Goal: Complete application form

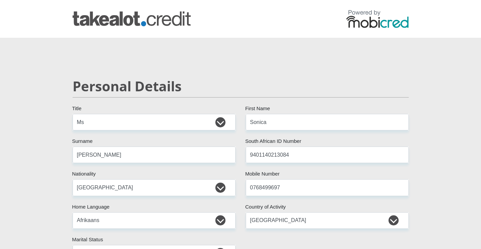
select select "Ms"
select select "ZAF"
select select "afr"
select select "ZAF"
select select "2"
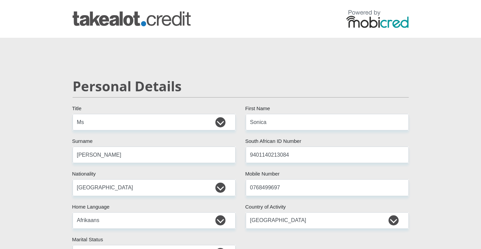
select select "Free State"
select select "0"
select select "Rented"
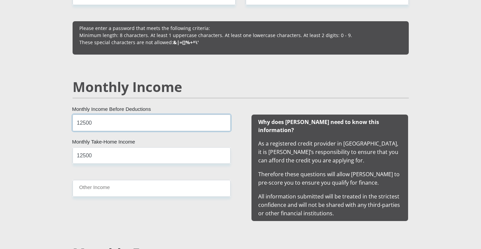
click at [118, 126] on input "12500" at bounding box center [152, 123] width 158 height 17
type input "1"
type input "7500"
drag, startPoint x: 114, startPoint y: 161, endPoint x: 115, endPoint y: 156, distance: 4.5
click at [115, 157] on input "12500" at bounding box center [152, 155] width 158 height 17
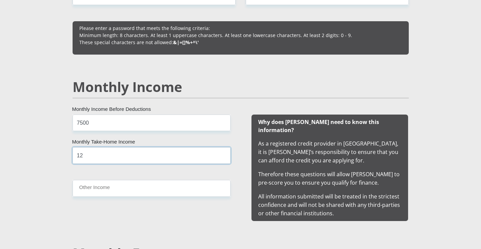
type input "1"
type input "7000"
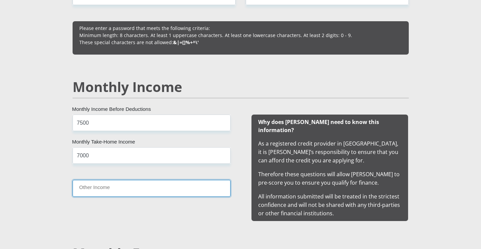
click at [193, 191] on input "Other Income" at bounding box center [152, 188] width 158 height 17
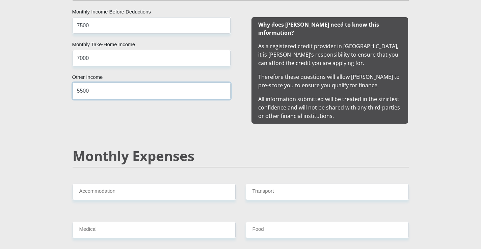
scroll to position [709, 0]
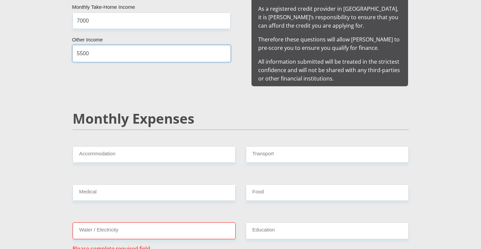
type input "5500"
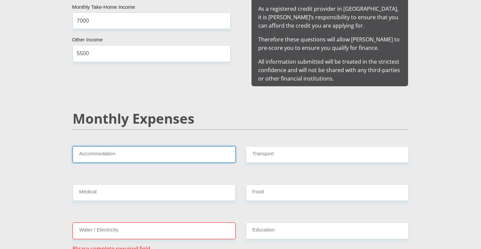
click at [183, 150] on input "Accommodation" at bounding box center [154, 154] width 163 height 17
click at [157, 146] on input "Accommodation" at bounding box center [154, 154] width 163 height 17
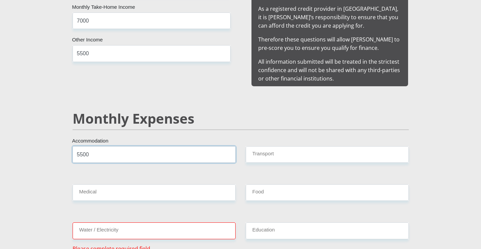
type input "5500"
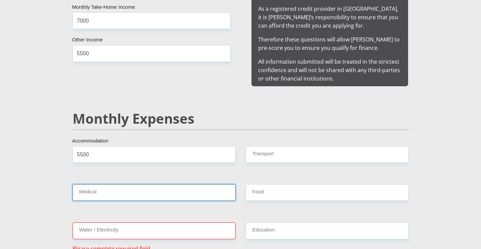
click at [134, 186] on input "Medical" at bounding box center [154, 193] width 163 height 17
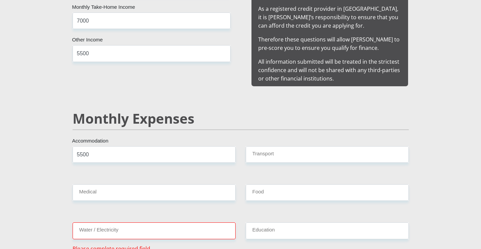
click at [194, 159] on div "5500 Accommodation" at bounding box center [153, 157] width 173 height 22
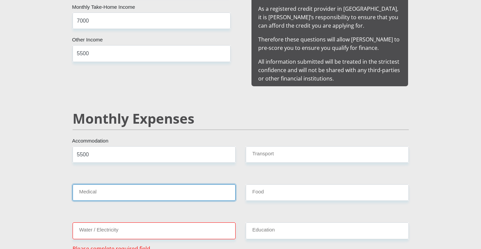
drag, startPoint x: 184, startPoint y: 180, endPoint x: 178, endPoint y: 175, distance: 7.2
click at [183, 185] on input "Medical" at bounding box center [154, 193] width 163 height 17
type input "0"
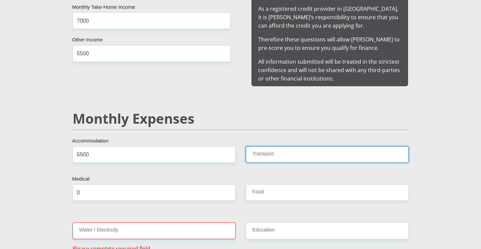
click at [302, 150] on input "Transport" at bounding box center [327, 154] width 163 height 17
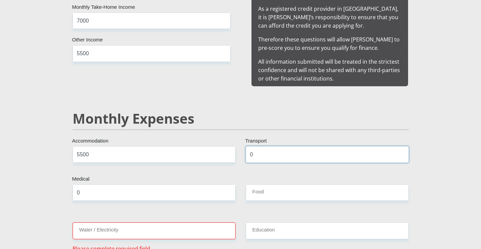
type input "0"
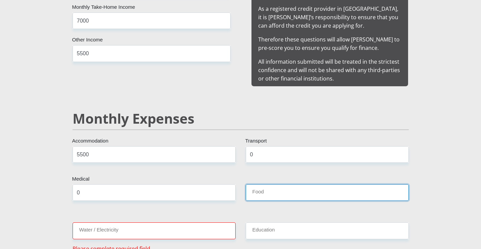
click at [298, 190] on input "Food" at bounding box center [327, 193] width 163 height 17
type input "3"
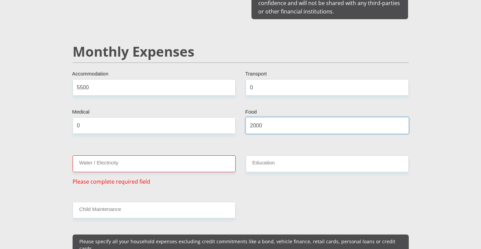
scroll to position [776, 0]
type input "2000"
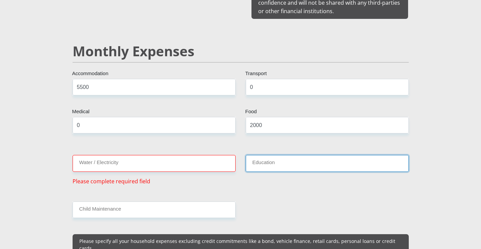
click at [266, 155] on input "Education" at bounding box center [327, 163] width 163 height 17
type input "0"
click at [280, 155] on input "0" at bounding box center [327, 163] width 163 height 17
type input "500"
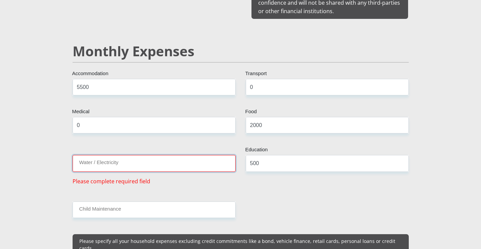
click at [220, 158] on input "Water / Electricity" at bounding box center [154, 163] width 163 height 17
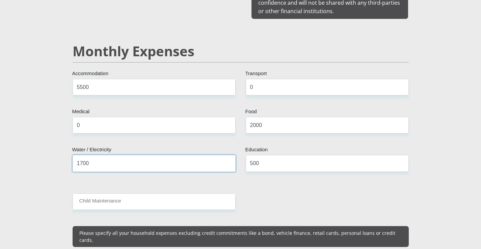
type input "1700"
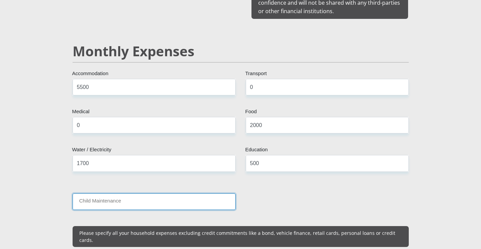
click at [118, 197] on input "Child Maintenance" at bounding box center [154, 202] width 163 height 17
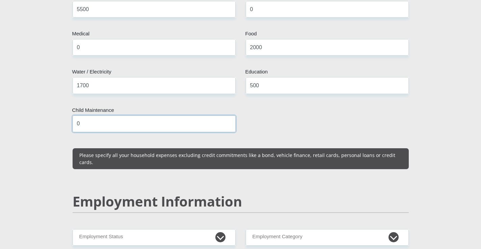
scroll to position [945, 0]
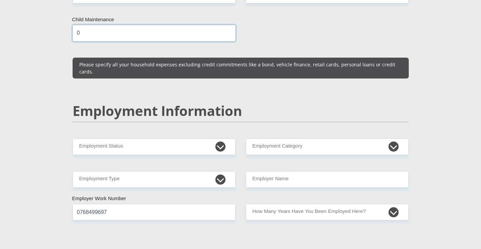
type input "0"
click at [151, 144] on div "Mr Ms Mrs Dr Other Title Sonica First Name Meyer Surname 9401140213084 South Af…" at bounding box center [240, 131] width 346 height 1925
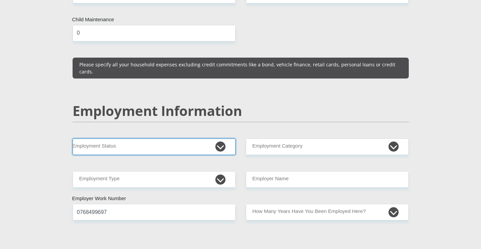
click at [156, 139] on select "Permanent/Full-time Part-time/Casual Contract Worker Self-Employed Housewife Re…" at bounding box center [154, 147] width 163 height 17
select select "1"
click at [73, 139] on select "Permanent/Full-time Part-time/Casual Contract Worker Self-Employed Housewife Re…" at bounding box center [154, 147] width 163 height 17
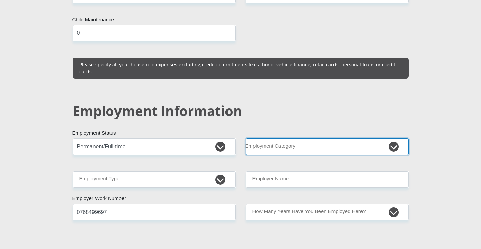
click at [302, 139] on select "AGRICULTURE ALCOHOL & TOBACCO CONSTRUCTION MATERIALS METALLURGY EQUIPMENT FOR R…" at bounding box center [327, 147] width 163 height 17
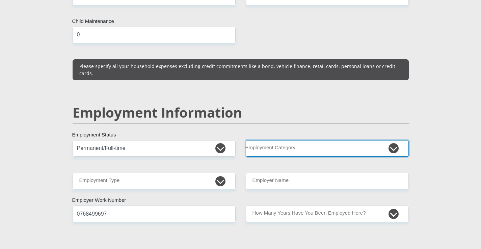
scroll to position [978, 0]
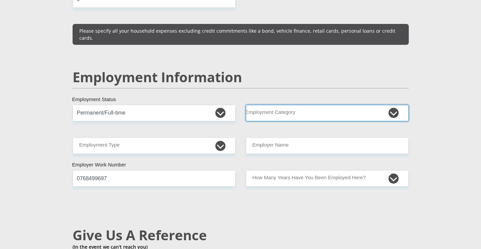
click at [331, 105] on select "AGRICULTURE ALCOHOL & TOBACCO CONSTRUCTION MATERIALS METALLURGY EQUIPMENT FOR R…" at bounding box center [327, 113] width 163 height 17
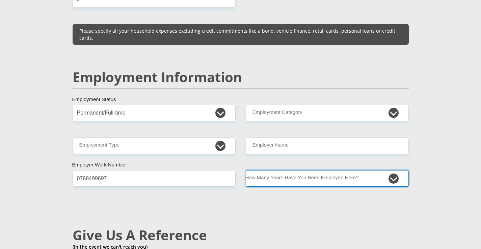
click at [334, 170] on select "less than 1 year 1-3 years 3-5 years 5+ years" at bounding box center [327, 178] width 163 height 17
select select "48"
click at [246, 170] on select "less than 1 year 1-3 years 3-5 years 5+ years" at bounding box center [327, 178] width 163 height 17
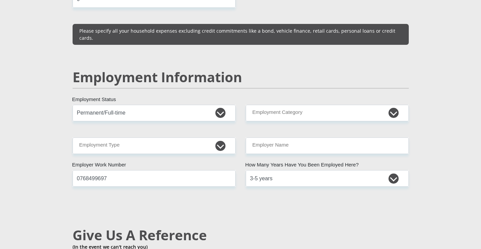
click at [289, 151] on div "Mr Ms Mrs Dr Other Title Sonica First Name Meyer Surname 9401140213084 South Af…" at bounding box center [240, 98] width 346 height 1925
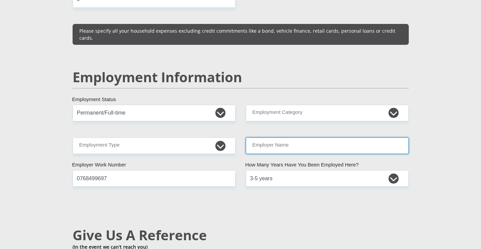
click at [274, 138] on input "Employer Name" at bounding box center [327, 146] width 163 height 17
type input "JJENMMELECTROENGINEERING"
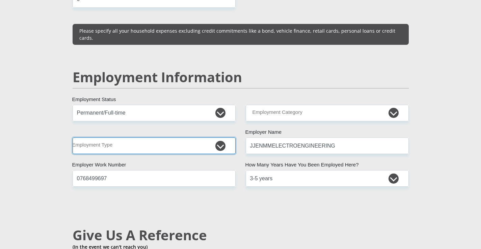
click at [163, 138] on select "College/Lecturer Craft Seller Creative Driver Executive Farmer Forces - Non Com…" at bounding box center [154, 146] width 163 height 17
select select "Office Staff/Clerk"
click at [73, 138] on select "College/Lecturer Craft Seller Creative Driver Executive Farmer Forces - Non Com…" at bounding box center [154, 146] width 163 height 17
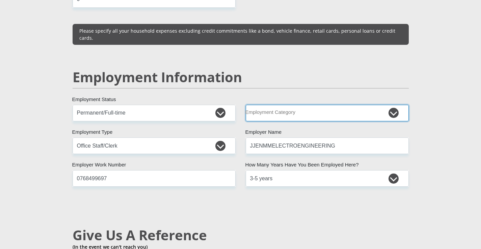
click at [278, 105] on select "AGRICULTURE ALCOHOL & TOBACCO CONSTRUCTION MATERIALS METALLURGY EQUIPMENT FOR R…" at bounding box center [327, 113] width 163 height 17
select select "12"
click at [246, 105] on select "AGRICULTURE ALCOHOL & TOBACCO CONSTRUCTION MATERIALS METALLURGY EQUIPMENT FOR R…" at bounding box center [327, 113] width 163 height 17
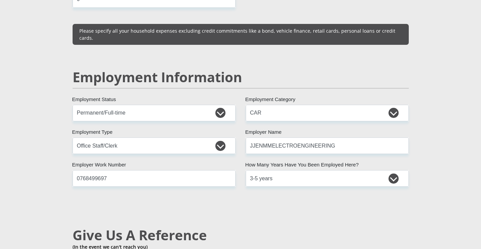
click at [239, 194] on div "Mr Ms Mrs Dr Other Title Sonica First Name Meyer Surname 9401140213084 South Af…" at bounding box center [240, 98] width 346 height 1925
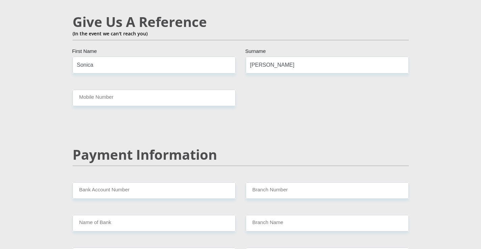
scroll to position [1215, 0]
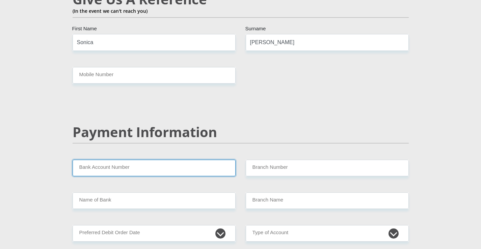
click at [153, 160] on input "Bank Account Number" at bounding box center [154, 168] width 163 height 17
type input "1354603301"
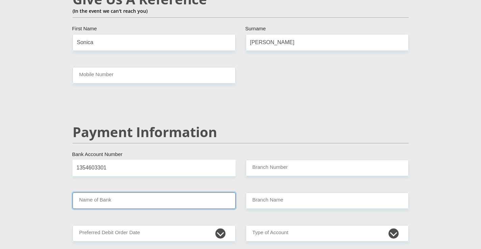
click at [131, 193] on input "Name of Bank" at bounding box center [154, 201] width 163 height 17
click at [135, 193] on input "Name of Bank" at bounding box center [154, 201] width 163 height 17
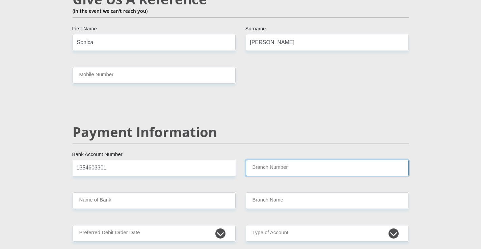
click at [266, 160] on input "Branch Number" at bounding box center [327, 168] width 163 height 17
type input "470010"
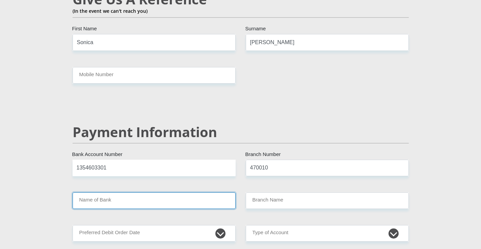
click at [198, 193] on input "Name of Bank" at bounding box center [154, 201] width 163 height 17
type input "CAPITEC BANK LIMITED"
type input "CAPITEC BANK CPC"
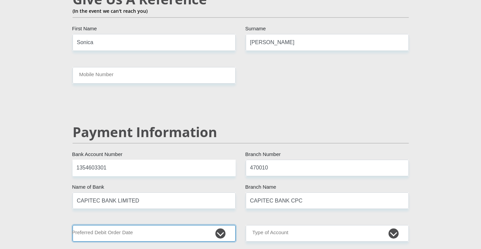
click at [166, 225] on select "1st 2nd 3rd 4th 5th 7th 18th 19th 20th 21st 22nd 23rd 24th 25th 26th 27th 28th …" at bounding box center [154, 233] width 163 height 17
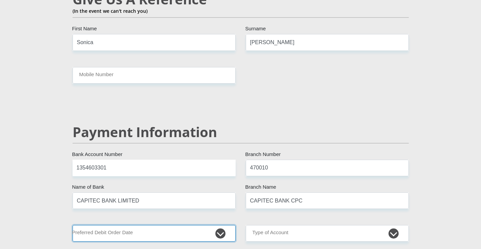
click at [218, 225] on select "1st 2nd 3rd 4th 5th 7th 18th 19th 20th 21st 22nd 23rd 24th 25th 26th 27th 28th …" at bounding box center [154, 233] width 163 height 17
select select "1"
click at [73, 225] on select "1st 2nd 3rd 4th 5th 7th 18th 19th 20th 21st 22nd 23rd 24th 25th 26th 27th 28th …" at bounding box center [154, 233] width 163 height 17
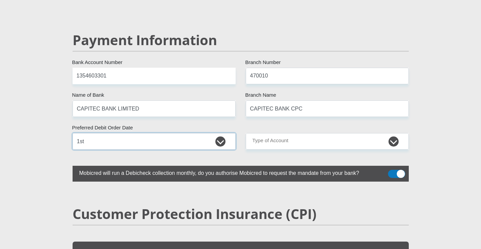
scroll to position [1316, 0]
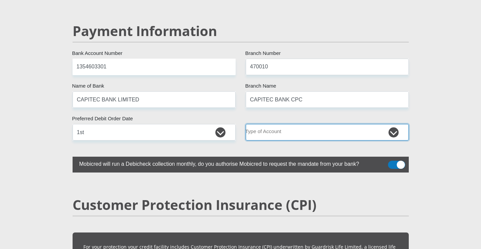
drag, startPoint x: 276, startPoint y: 118, endPoint x: 260, endPoint y: 114, distance: 16.7
click at [276, 124] on select "Cheque Savings" at bounding box center [327, 132] width 163 height 17
select select "SAV"
click at [246, 124] on select "Cheque Savings" at bounding box center [327, 132] width 163 height 17
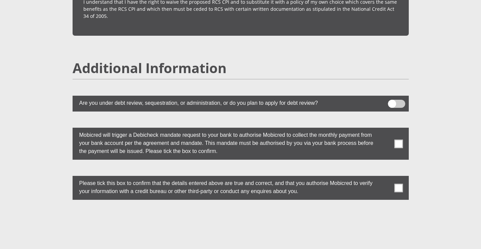
scroll to position [1822, 0]
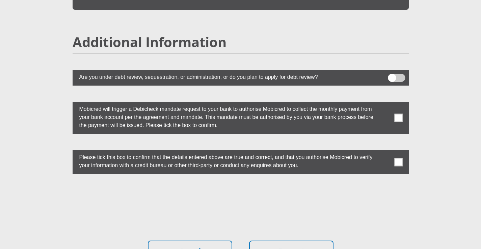
click at [391, 74] on span at bounding box center [396, 78] width 17 height 8
click at [392, 76] on input "checkbox" at bounding box center [392, 76] width 0 height 0
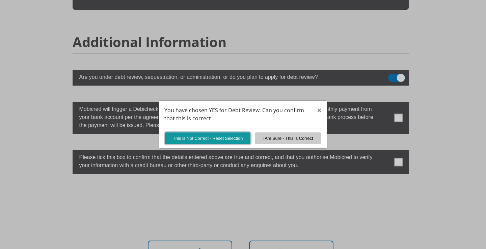
click at [205, 141] on button "This is Not Correct - Reset Selection" at bounding box center [207, 139] width 85 height 12
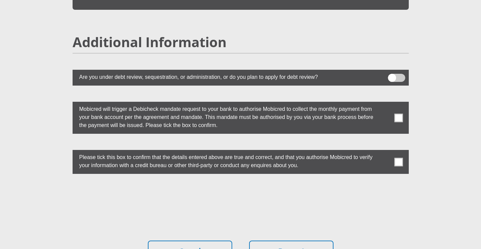
click at [392, 103] on label at bounding box center [241, 118] width 336 height 32
click at [385, 104] on input "checkbox" at bounding box center [385, 104] width 0 height 0
click at [399, 158] on span at bounding box center [398, 162] width 8 height 8
click at [385, 152] on input "checkbox" at bounding box center [385, 152] width 0 height 0
click at [400, 150] on label at bounding box center [241, 162] width 336 height 24
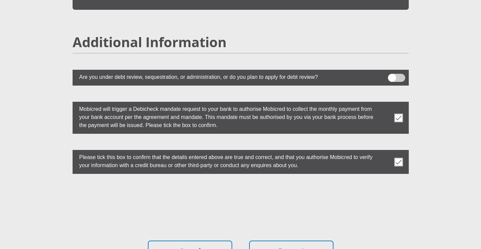
click at [385, 152] on input "checkbox" at bounding box center [385, 152] width 0 height 0
click at [401, 158] on span at bounding box center [398, 162] width 8 height 8
click at [385, 152] on input "checkbox" at bounding box center [385, 152] width 0 height 0
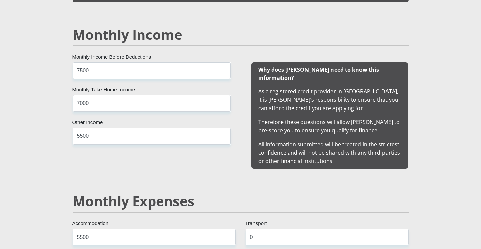
scroll to position [540, 0]
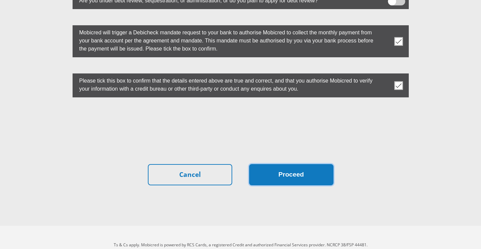
click at [261, 164] on button "Proceed" at bounding box center [291, 174] width 84 height 21
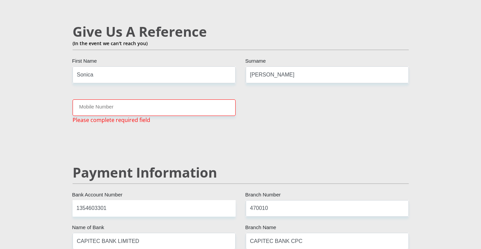
scroll to position [1182, 0]
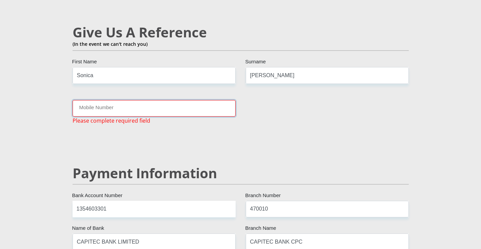
click at [156, 100] on input "Mobile Number" at bounding box center [154, 108] width 163 height 17
type input "0768499697"
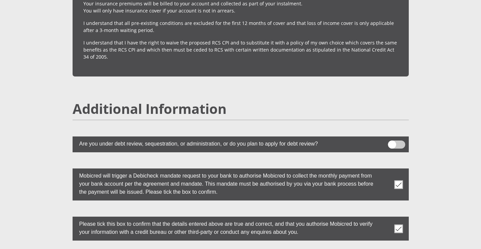
scroll to position [1899, 0]
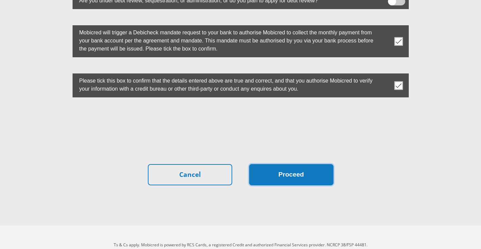
click at [286, 164] on button "Proceed" at bounding box center [291, 174] width 84 height 21
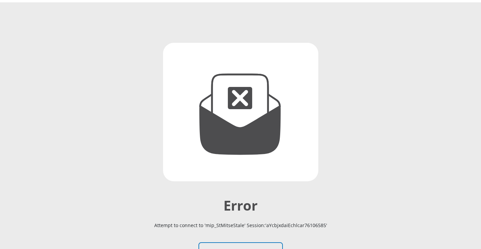
scroll to position [113, 0]
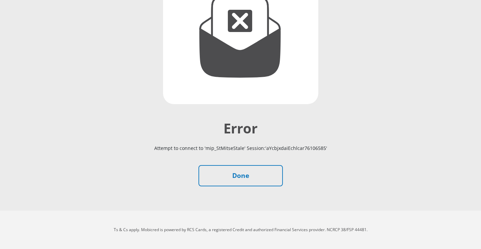
click at [255, 129] on h2 "Error" at bounding box center [240, 128] width 375 height 16
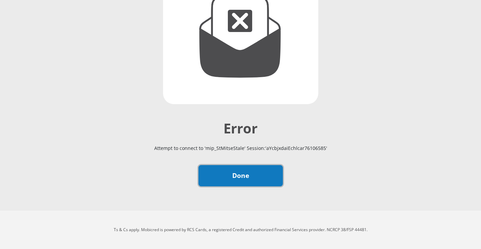
click at [244, 183] on link "Done" at bounding box center [240, 175] width 84 height 21
